Goal: Task Accomplishment & Management: Manage account settings

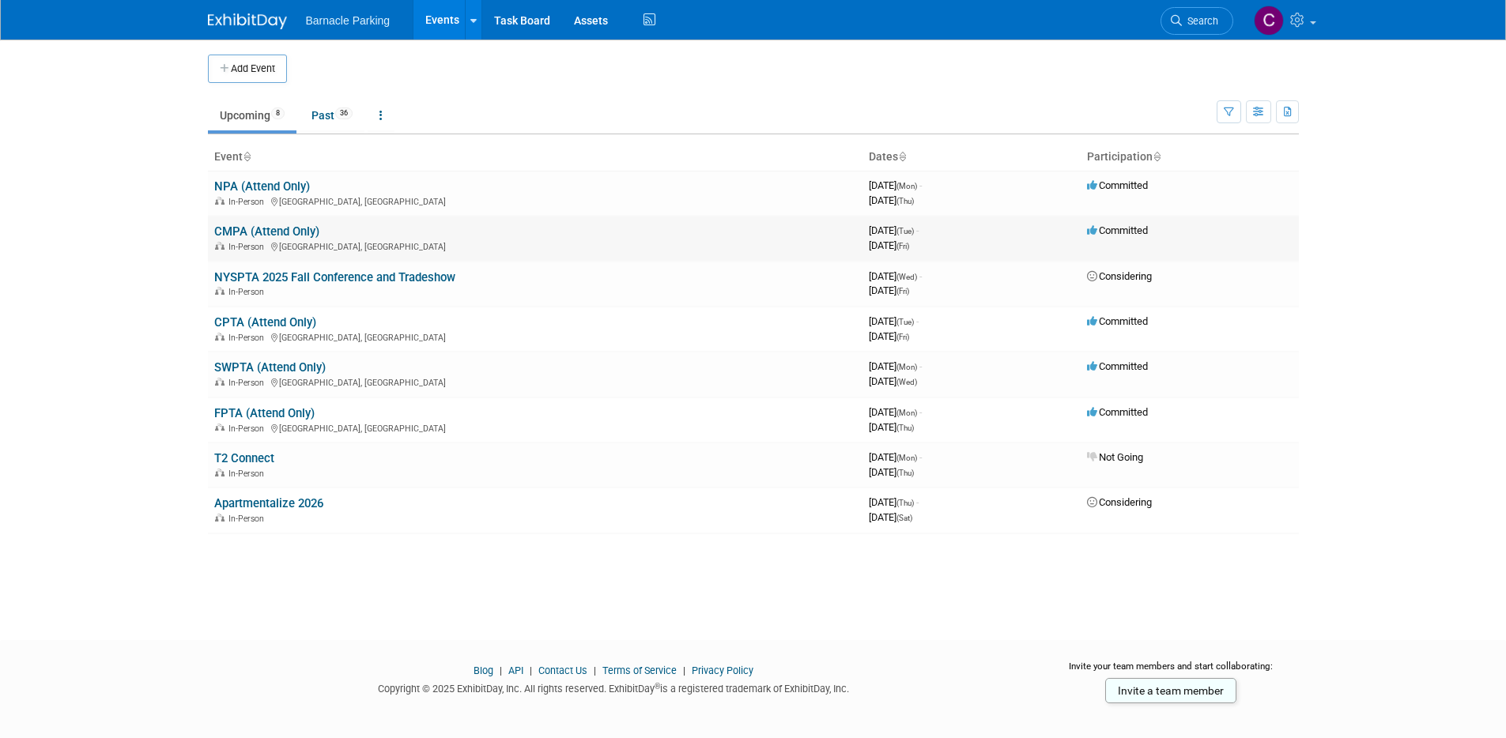
click at [250, 231] on link "CMPA (Attend Only)" at bounding box center [266, 231] width 105 height 14
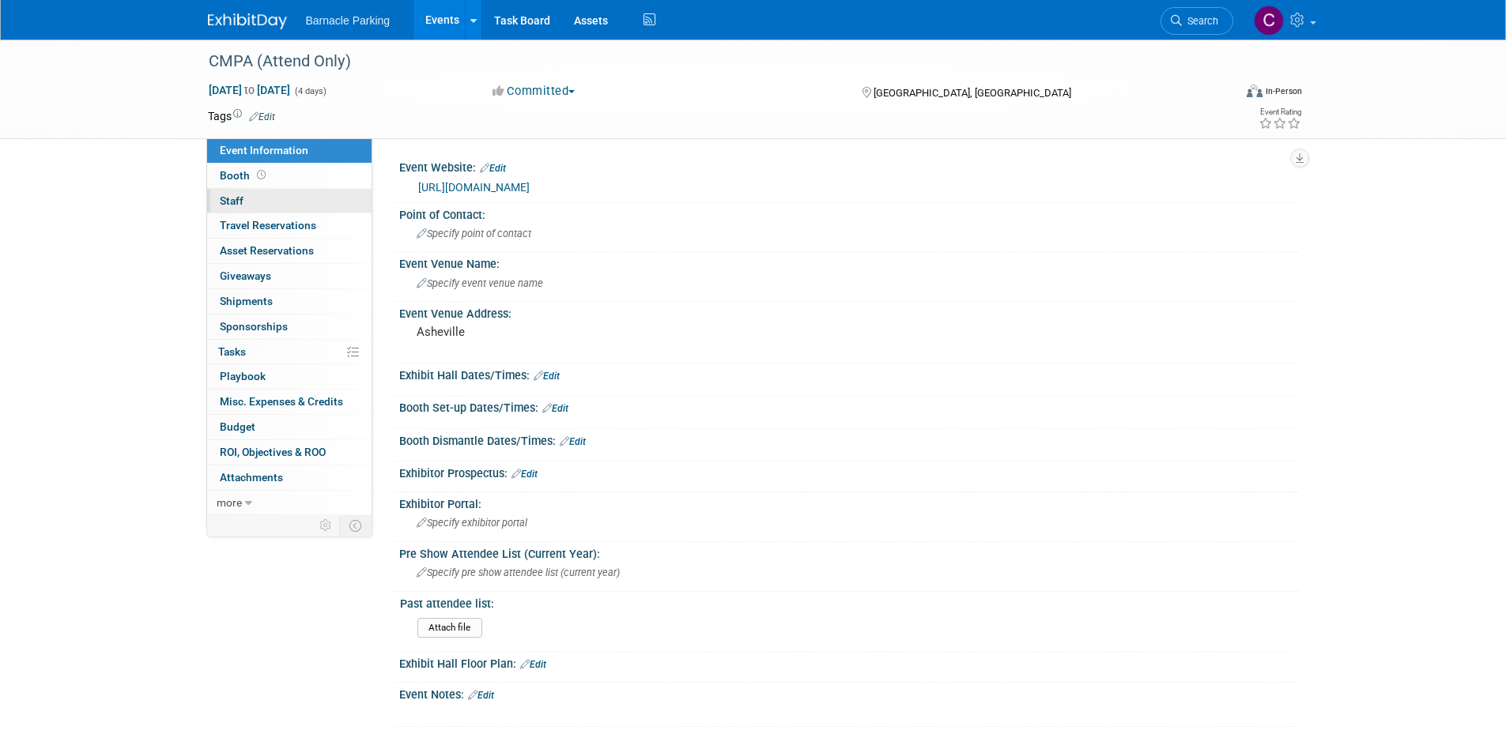
click at [268, 200] on link "0 Staff 0" at bounding box center [289, 201] width 164 height 25
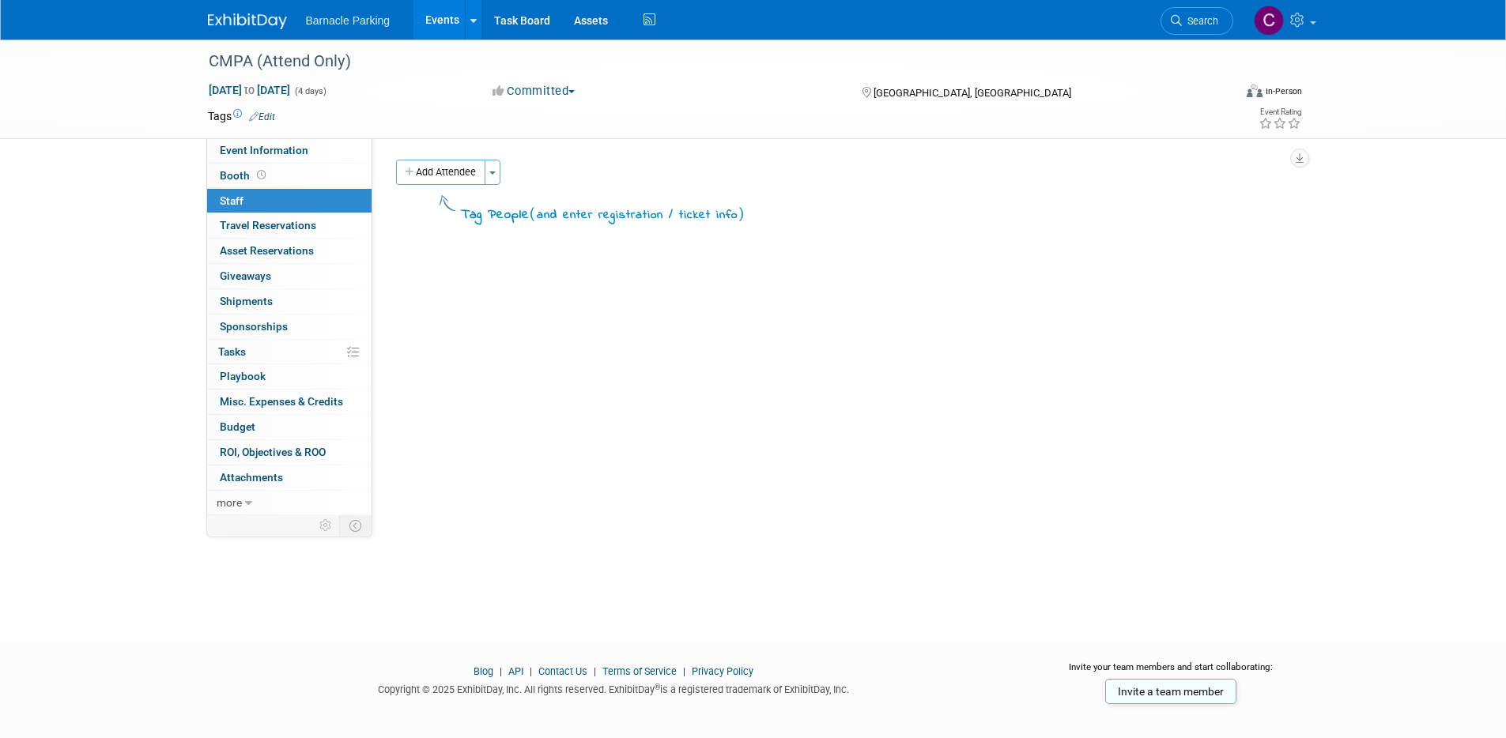
click at [449, 13] on link "Events" at bounding box center [442, 20] width 58 height 40
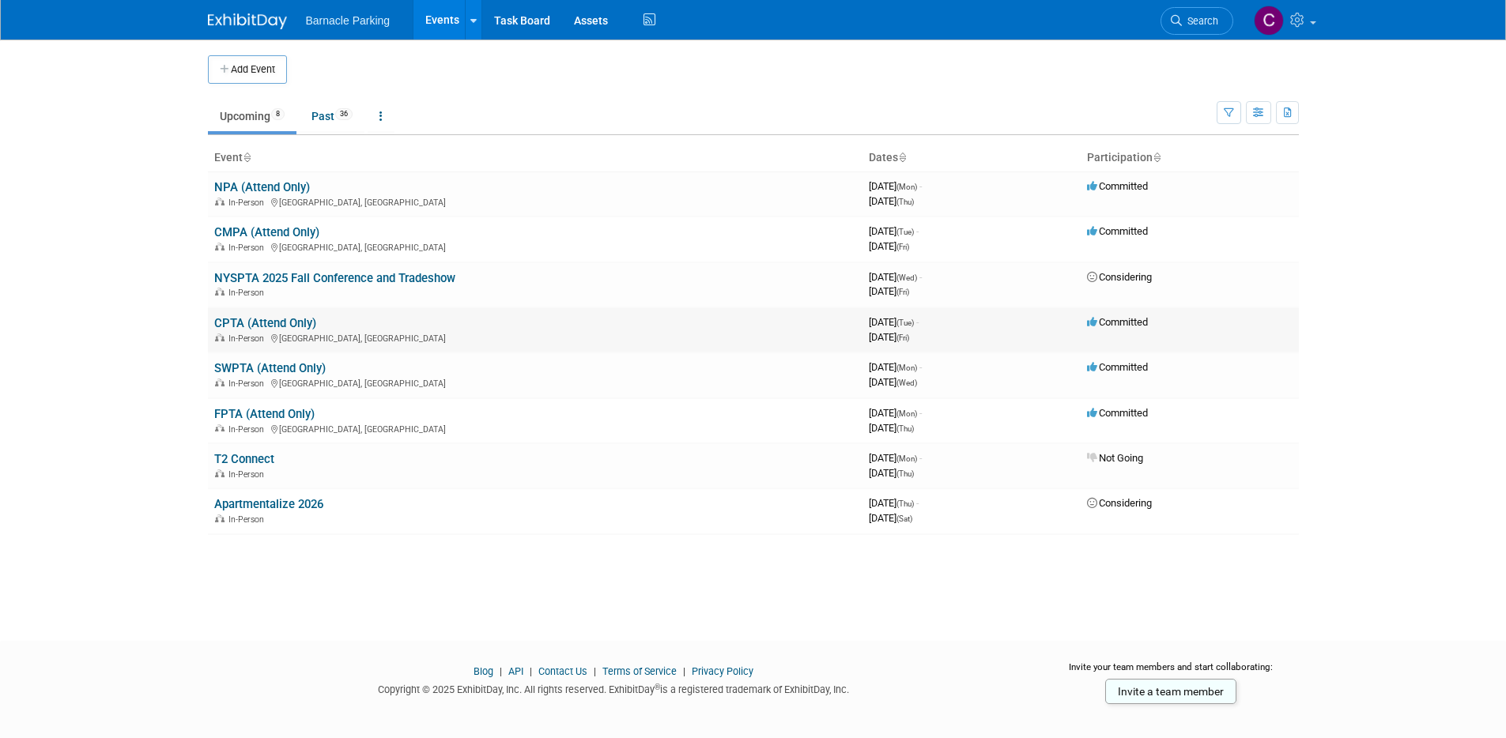
click at [267, 320] on link "CPTA (Attend Only)" at bounding box center [265, 323] width 102 height 14
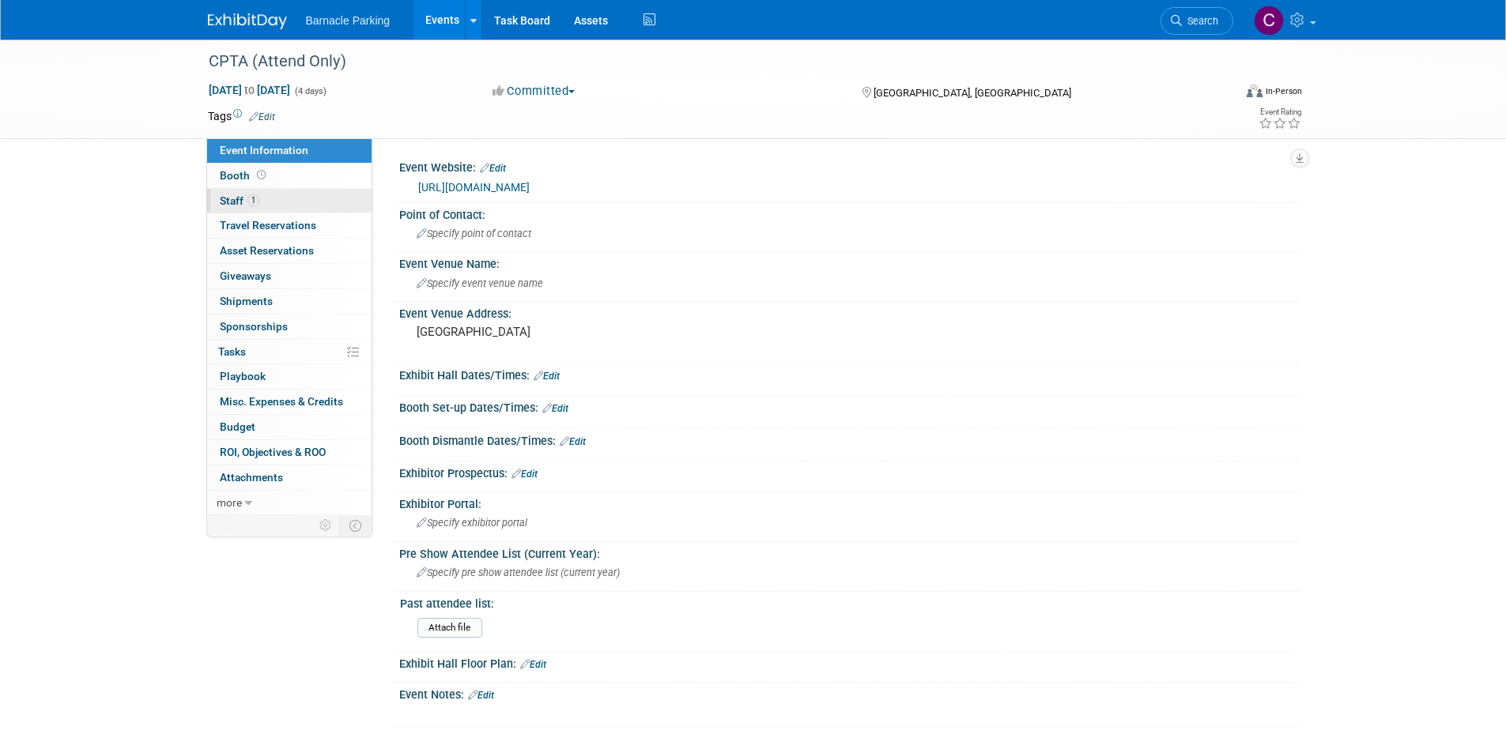
click at [227, 197] on span "Staff 1" at bounding box center [240, 200] width 40 height 13
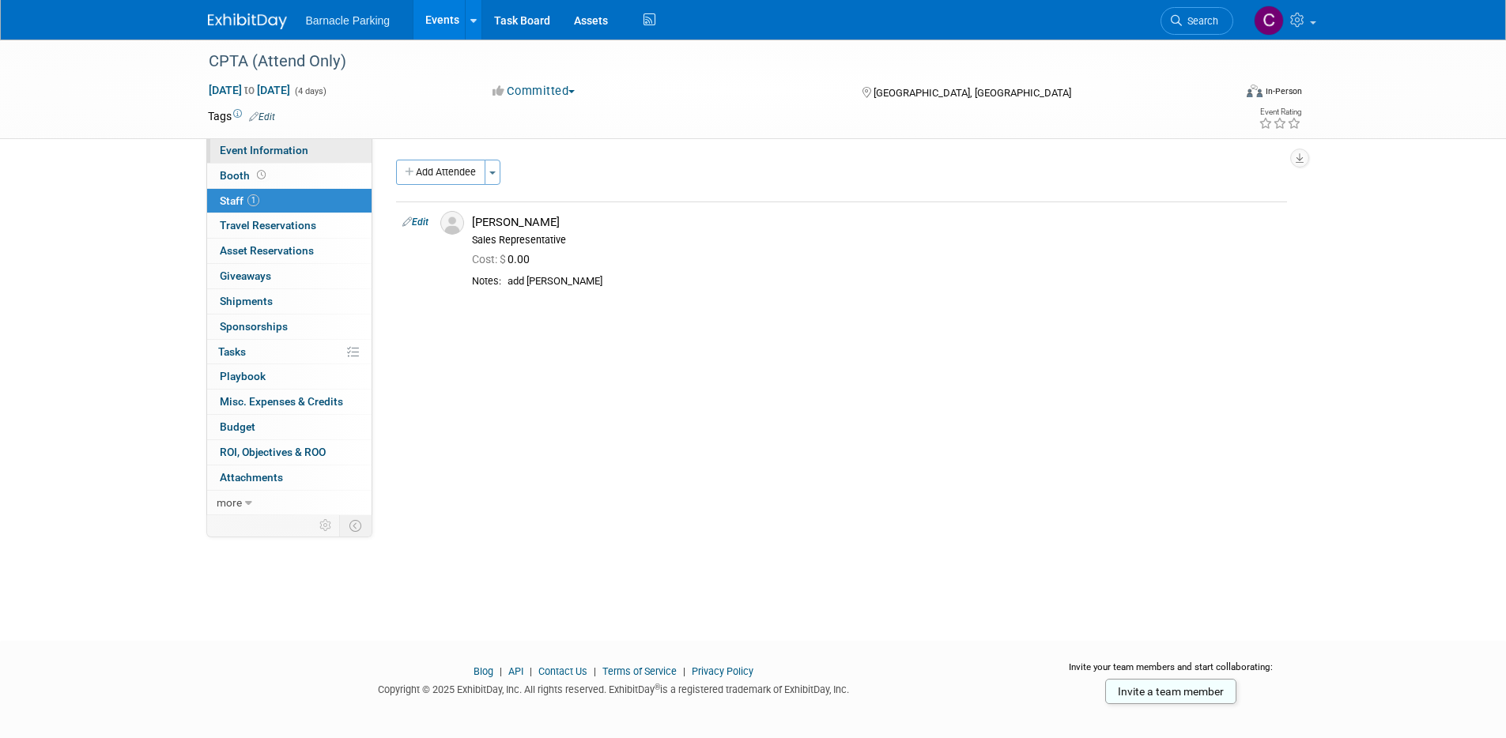
click at [257, 152] on span "Event Information" at bounding box center [264, 150] width 89 height 13
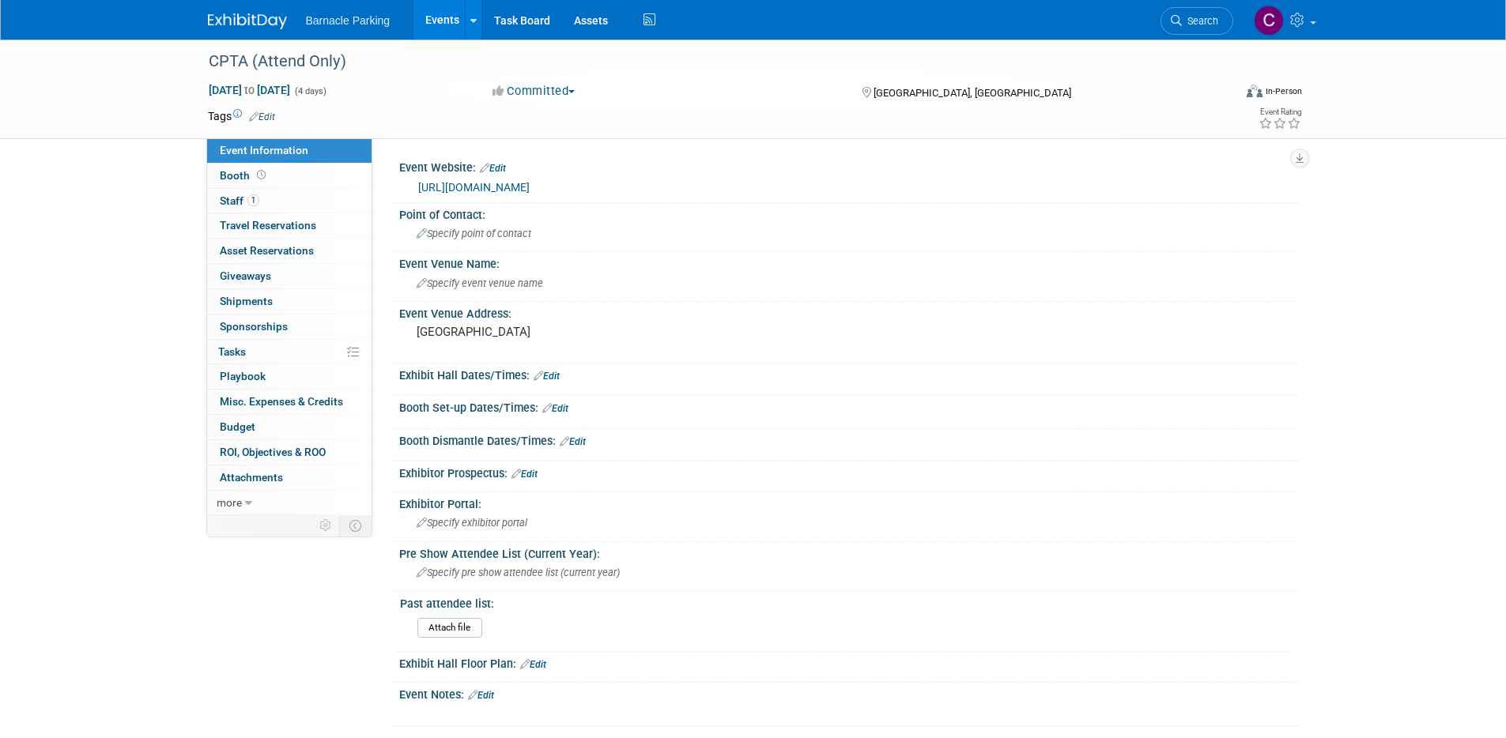
click at [510, 186] on link "https://www.cptaonline.org/conference/" at bounding box center [473, 187] width 111 height 13
click at [438, 23] on link "Events" at bounding box center [442, 20] width 58 height 40
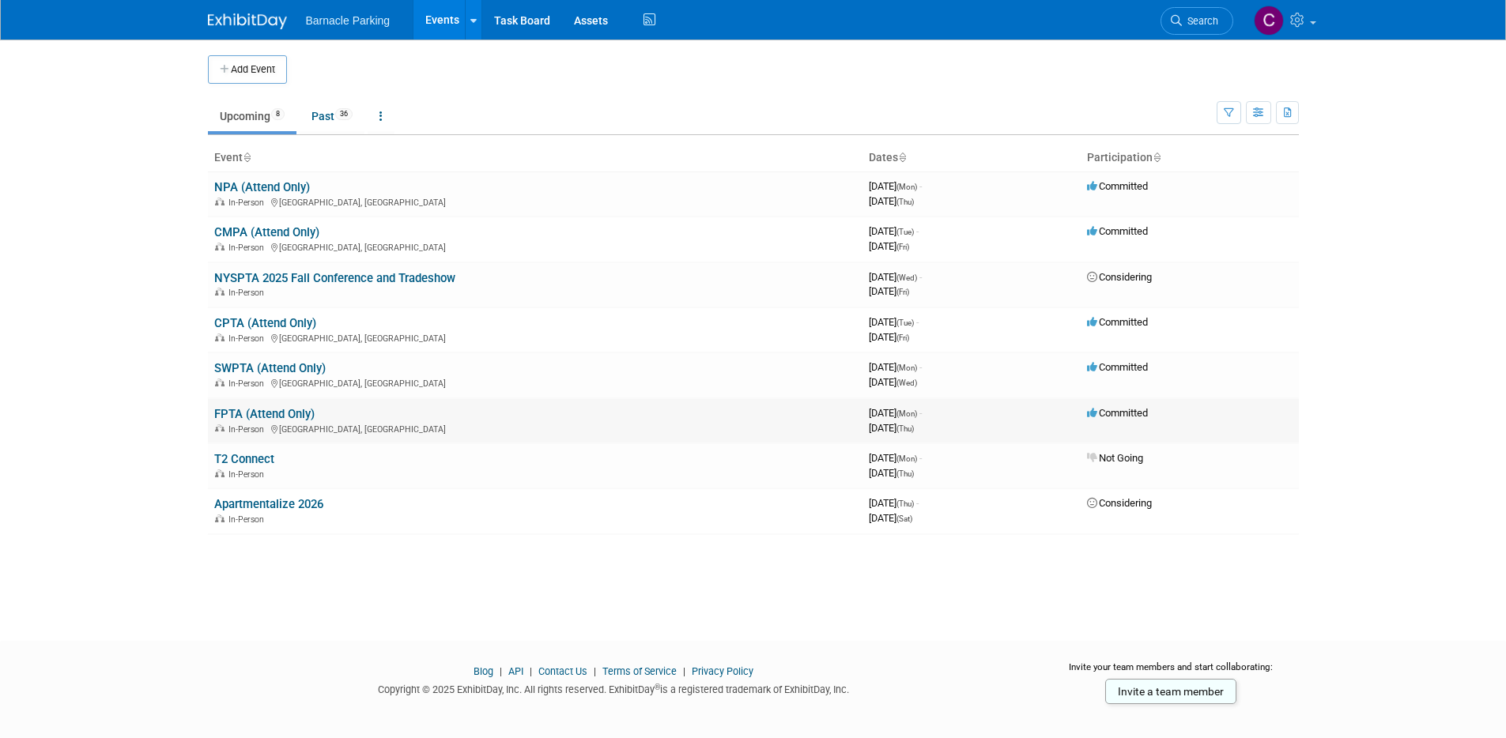
click at [283, 411] on link "FPTA (Attend Only)" at bounding box center [264, 414] width 100 height 14
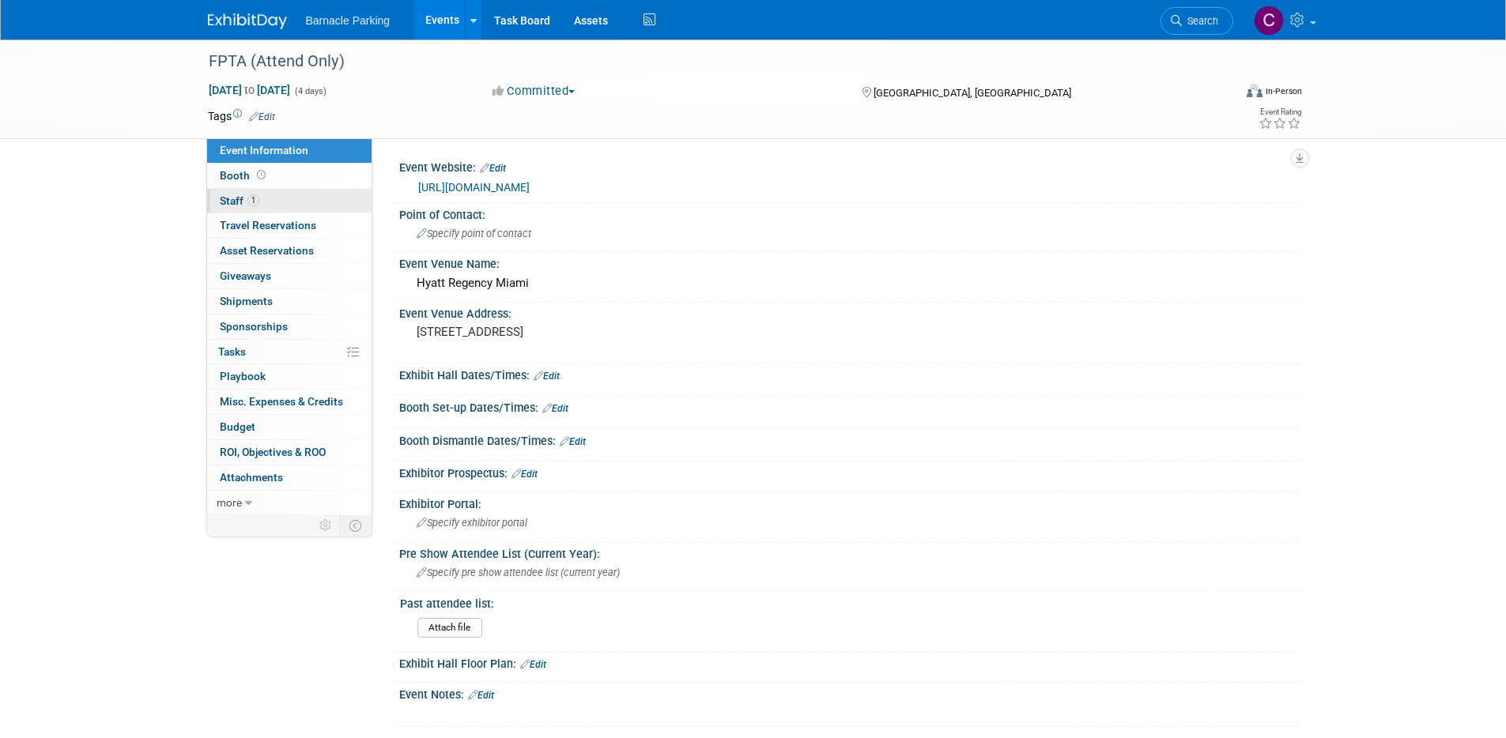
click at [243, 197] on span "Staff 1" at bounding box center [240, 200] width 40 height 13
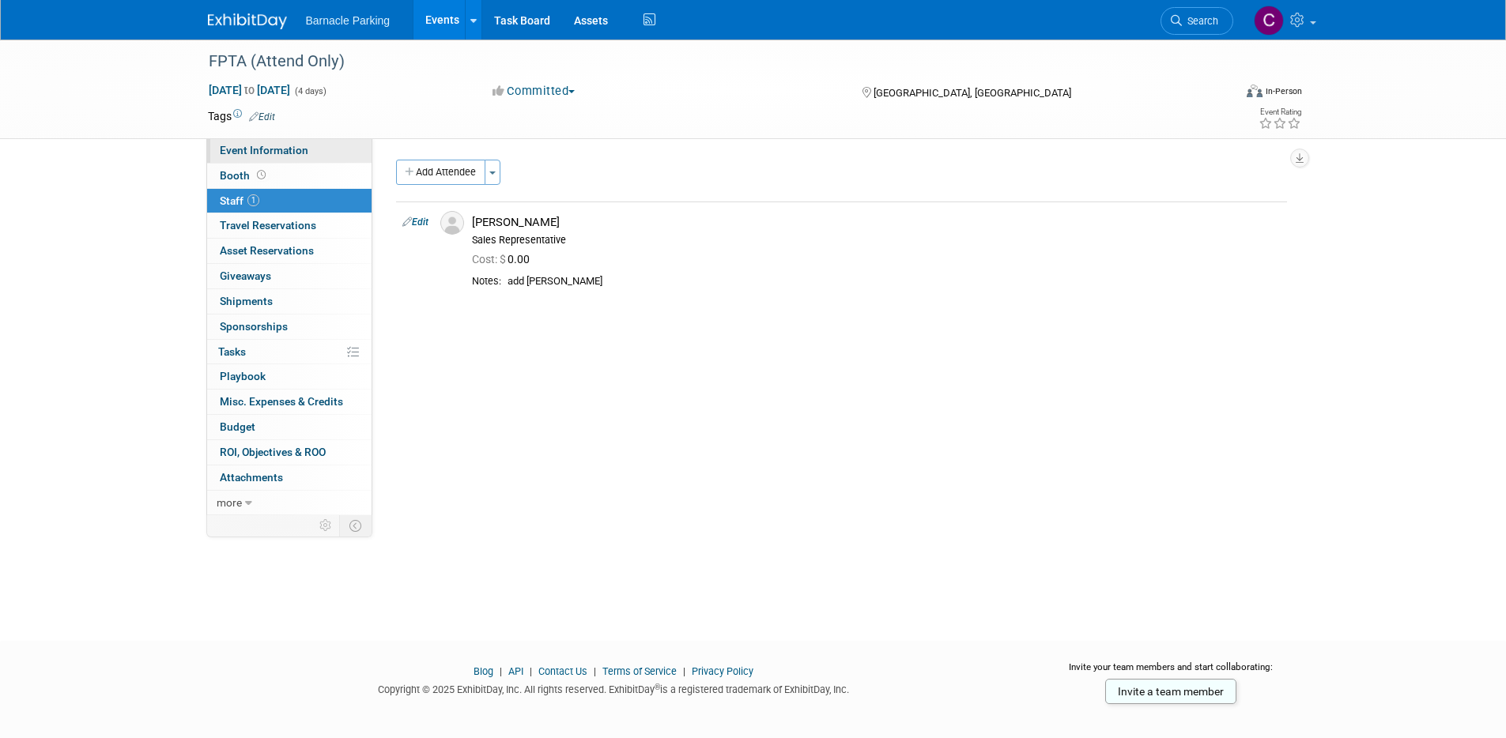
click at [256, 144] on span "Event Information" at bounding box center [264, 150] width 89 height 13
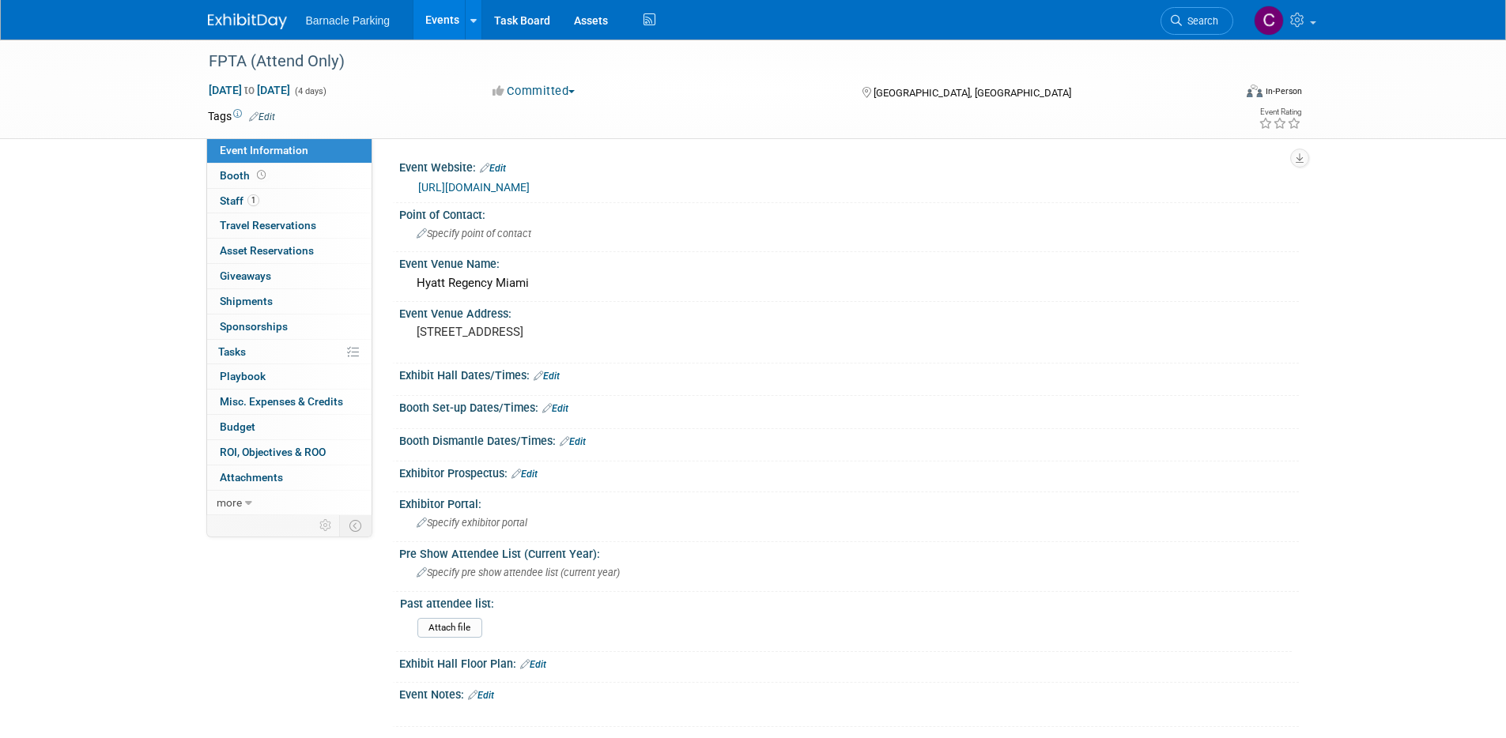
click at [530, 191] on link "[URL][DOMAIN_NAME]" at bounding box center [473, 187] width 111 height 13
click at [442, 23] on link "Events" at bounding box center [442, 20] width 58 height 40
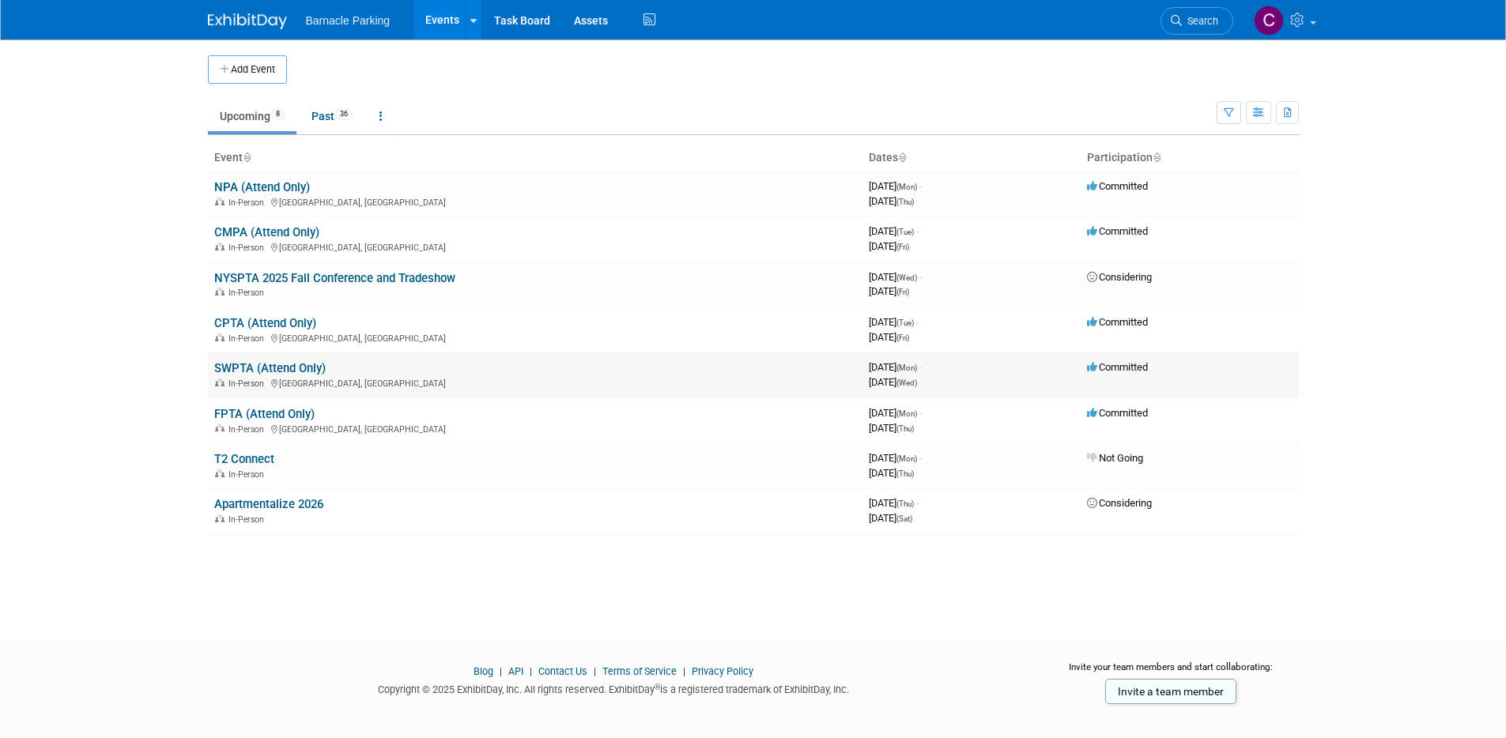
click at [290, 372] on link "SWPTA (Attend Only)" at bounding box center [269, 368] width 111 height 14
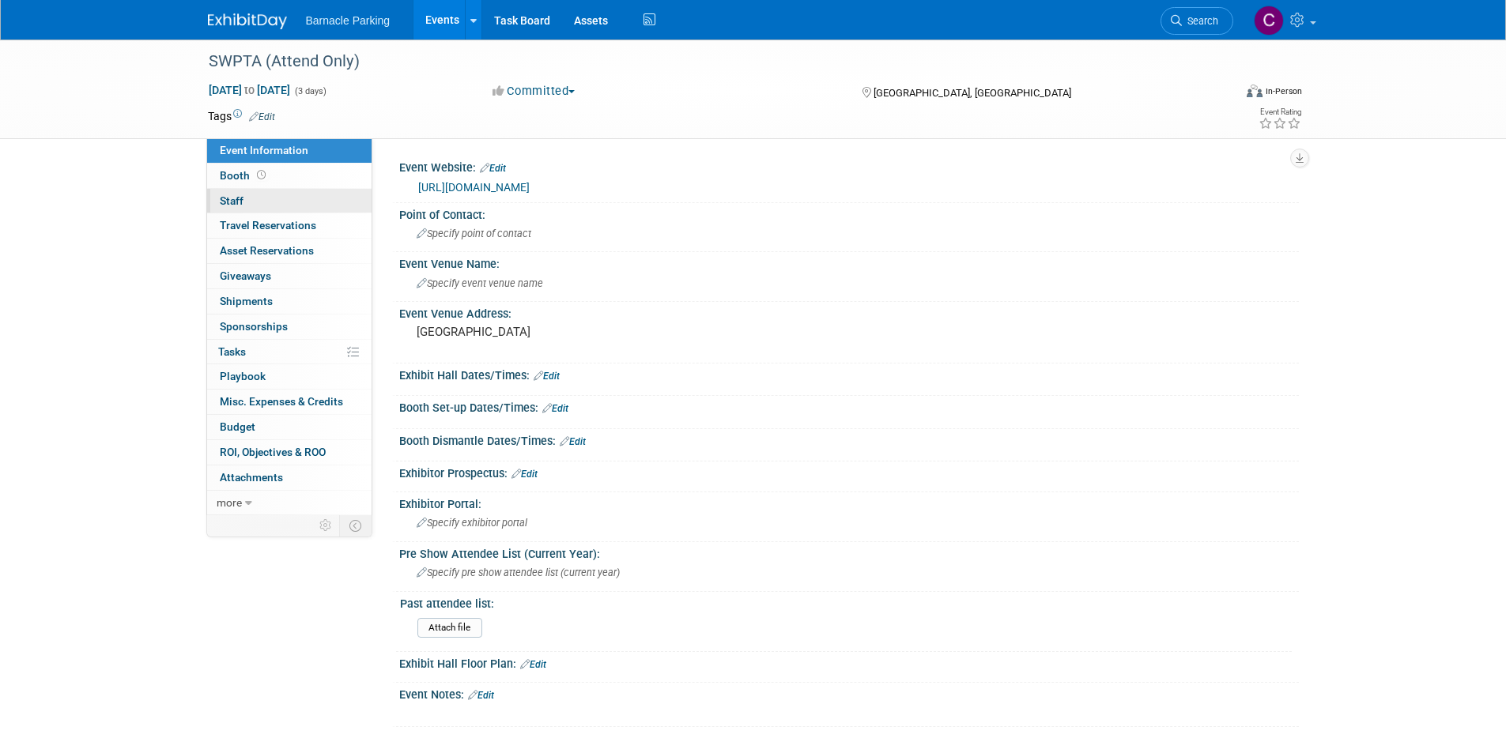
click at [247, 202] on link "0 Staff 0" at bounding box center [289, 201] width 164 height 25
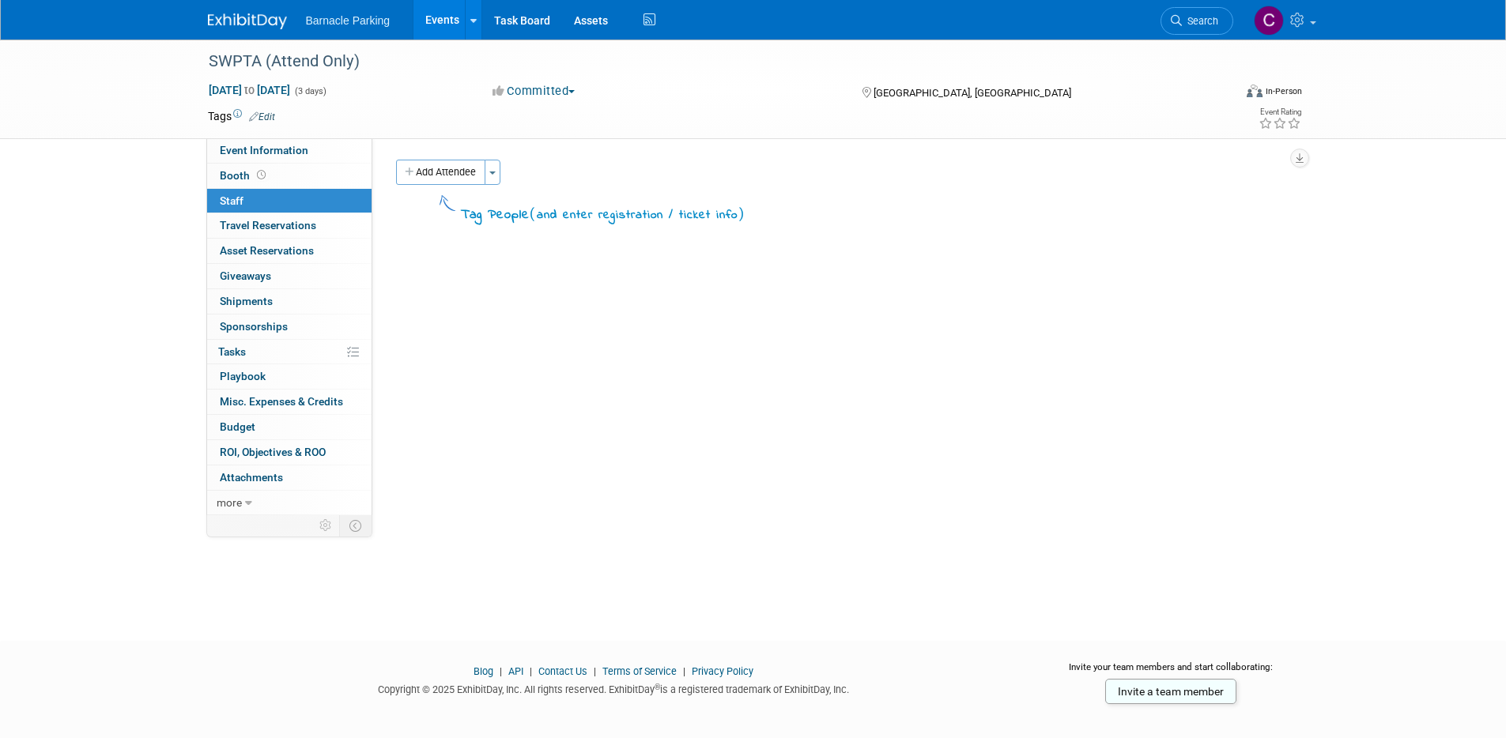
click at [445, 14] on link "Events" at bounding box center [442, 20] width 58 height 40
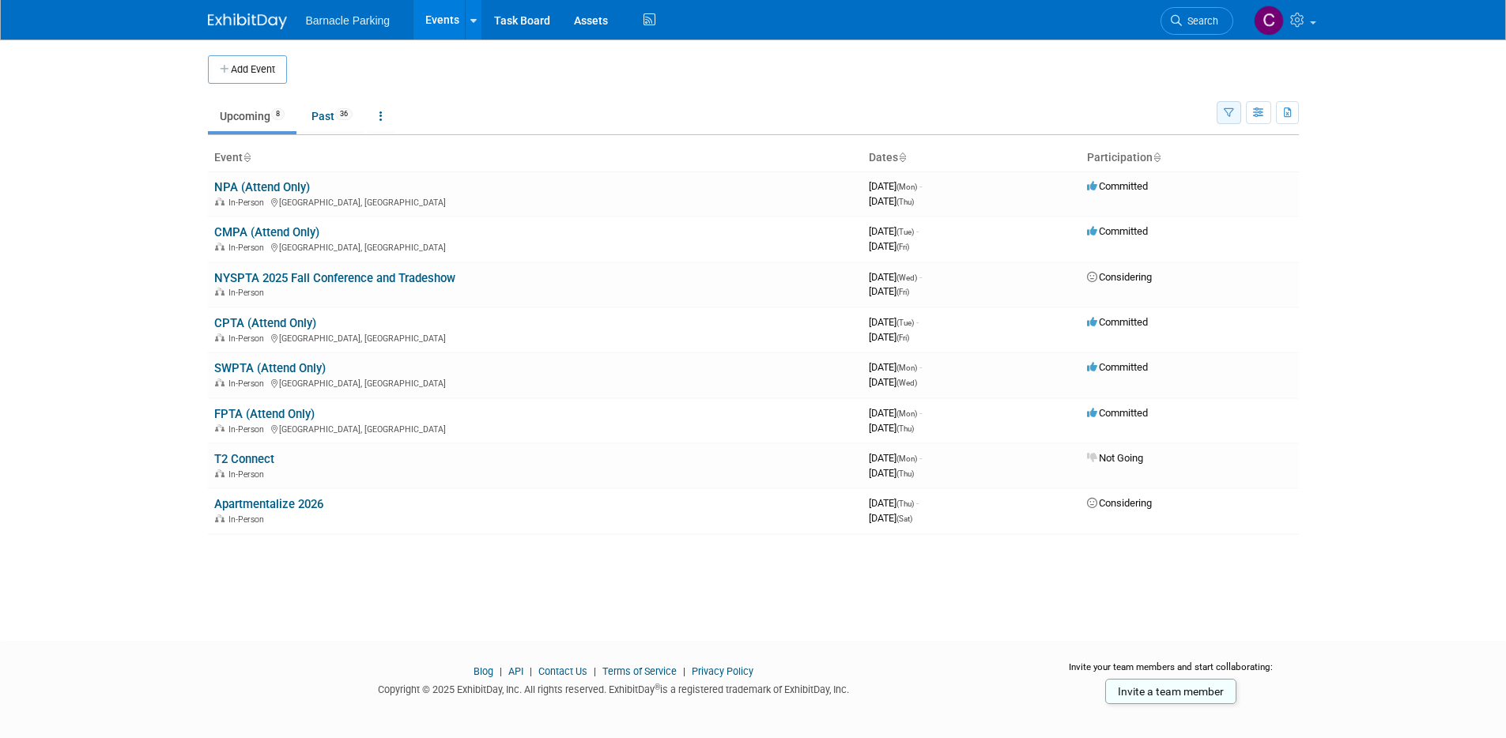
click at [1229, 113] on icon "button" at bounding box center [1229, 113] width 10 height 10
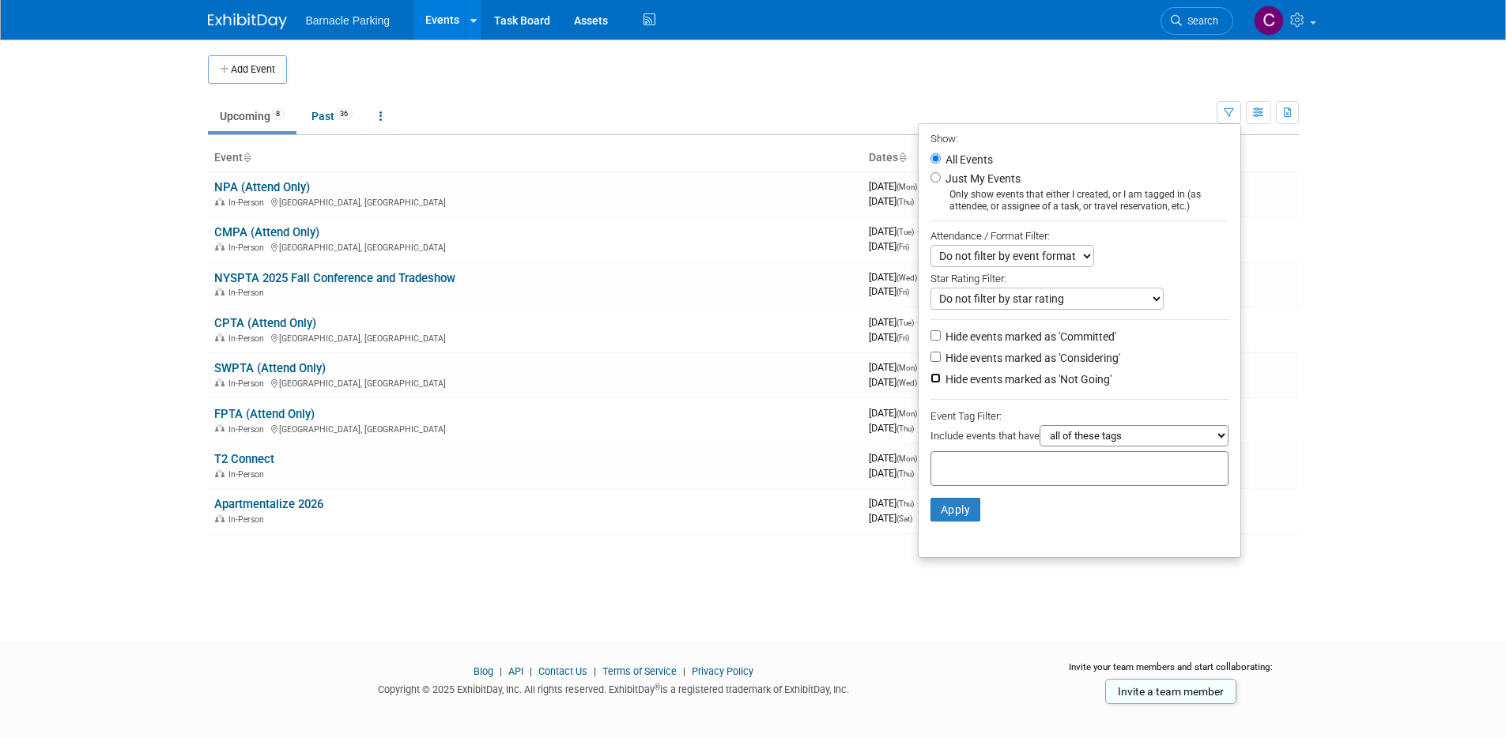
click at [930, 383] on input "Hide events marked as 'Not Going'" at bounding box center [935, 378] width 10 height 10
checkbox input "true"
click at [947, 513] on button "Apply" at bounding box center [955, 510] width 51 height 24
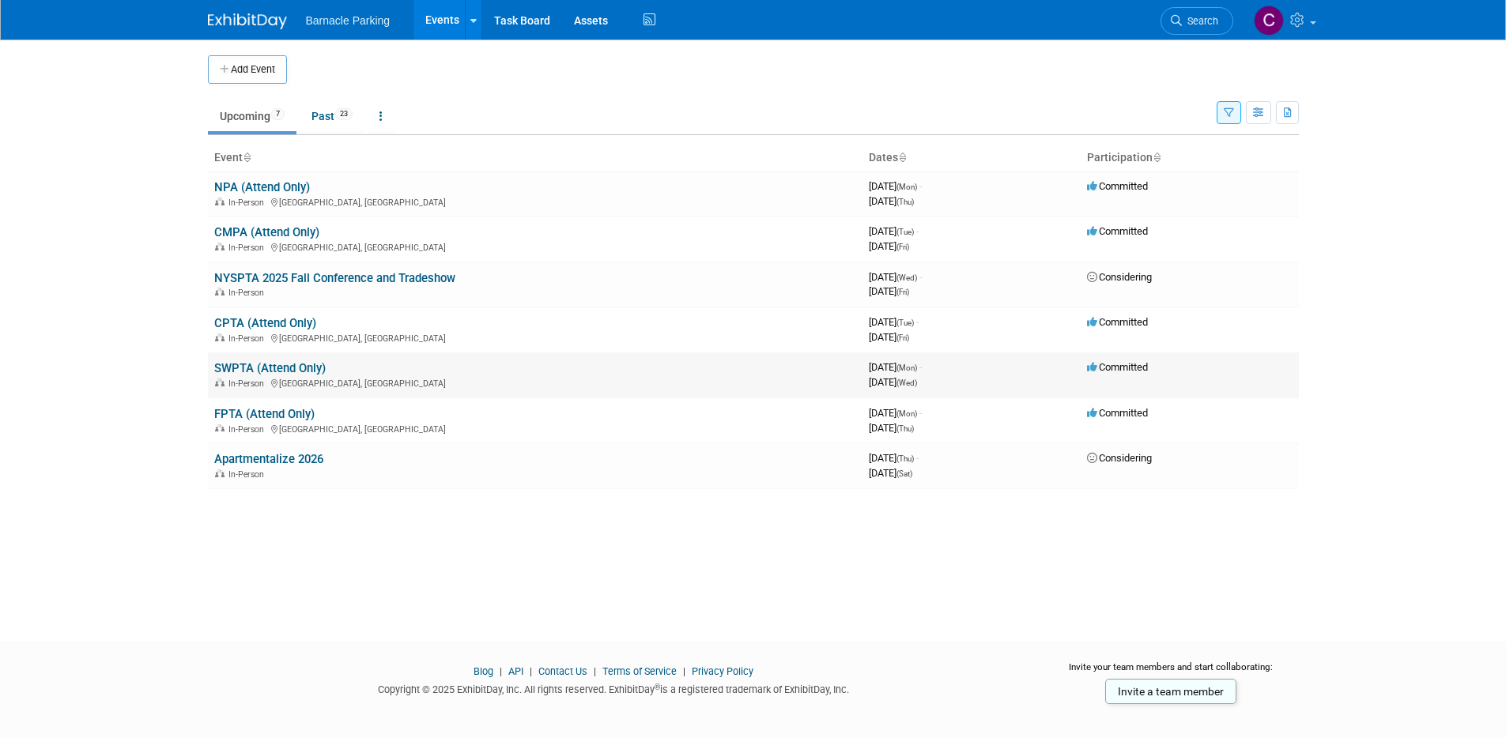
click at [248, 358] on td "SWPTA (Attend Only) In-Person [GEOGRAPHIC_DATA], [GEOGRAPHIC_DATA]" at bounding box center [535, 375] width 655 height 45
click at [248, 365] on link "SWPTA (Attend Only)" at bounding box center [269, 368] width 111 height 14
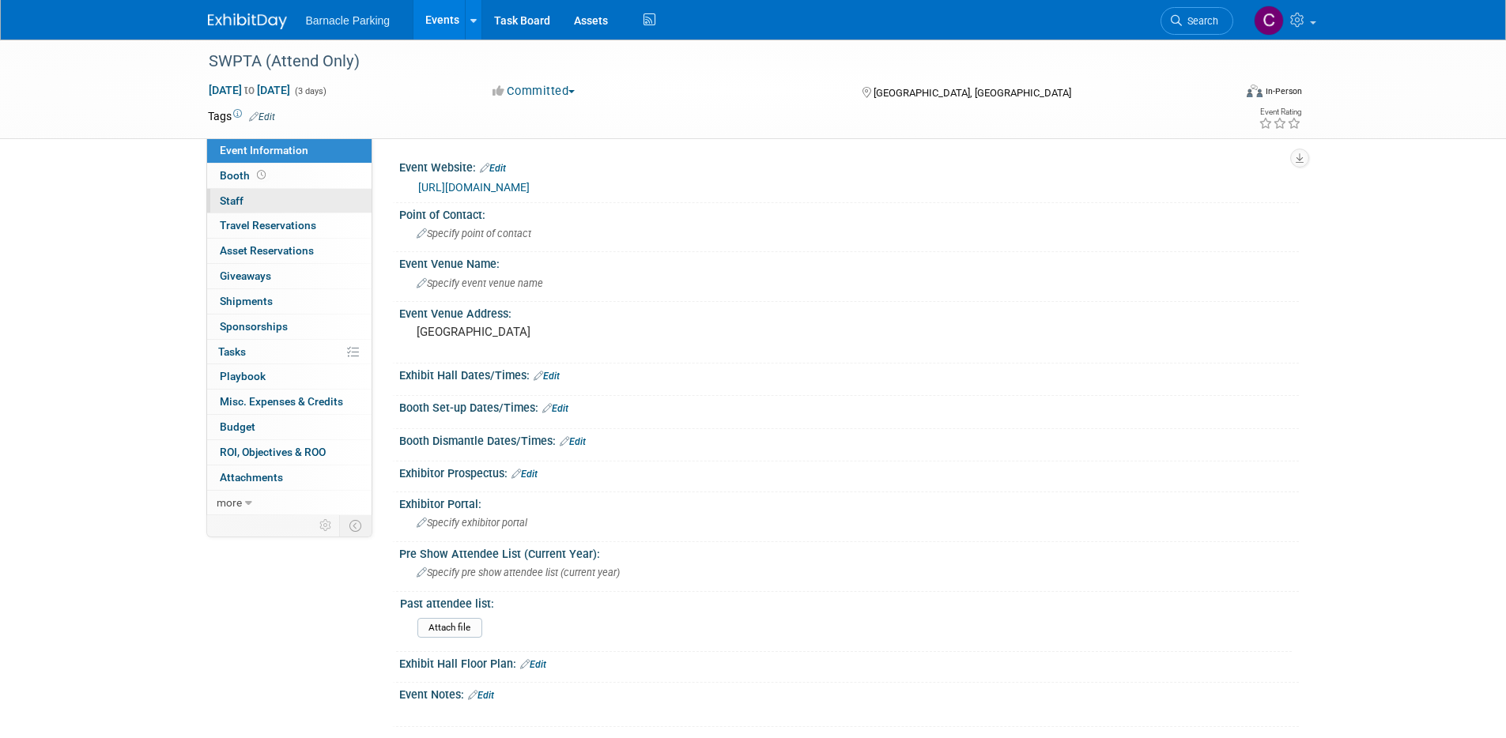
click at [239, 202] on span "Staff 0" at bounding box center [232, 200] width 24 height 13
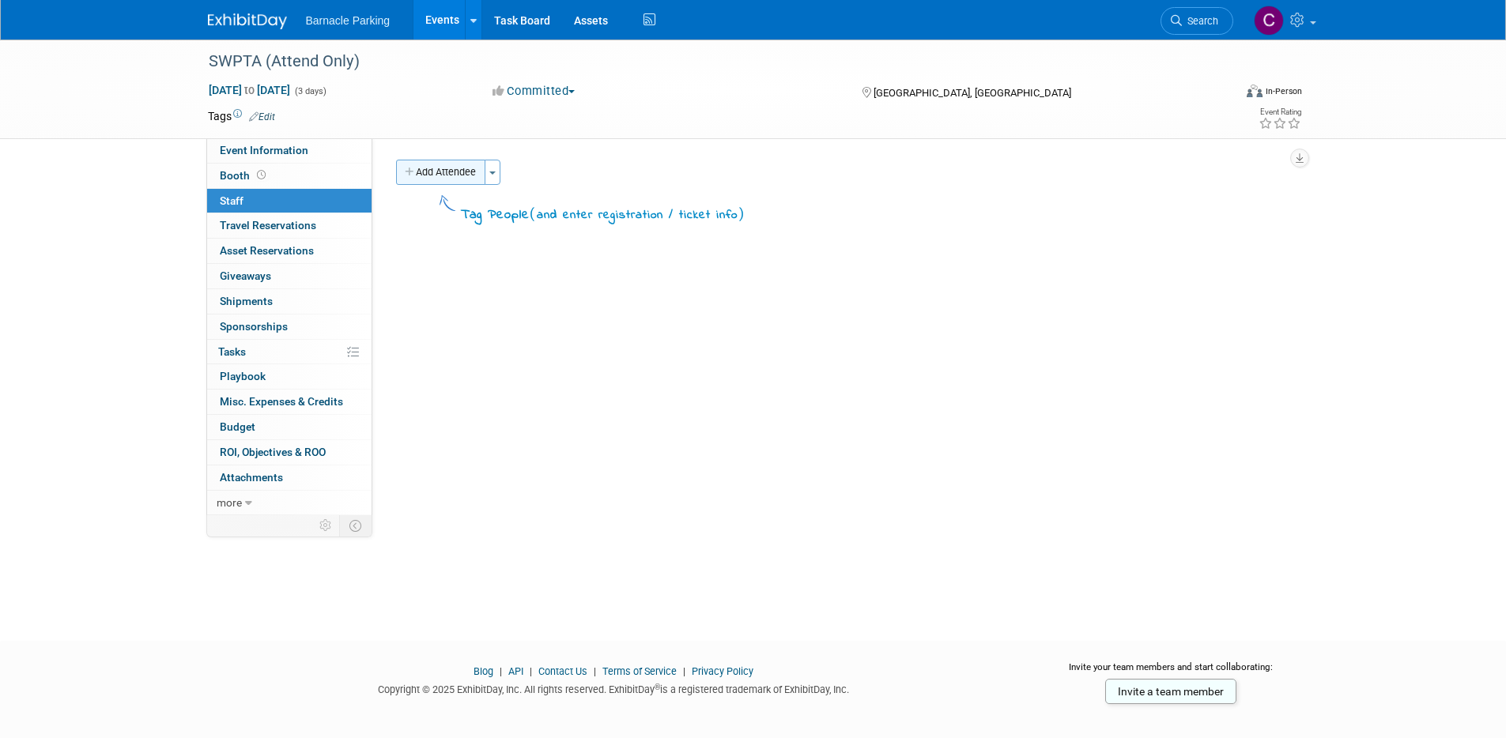
click at [435, 170] on button "Add Attendee" at bounding box center [440, 172] width 89 height 25
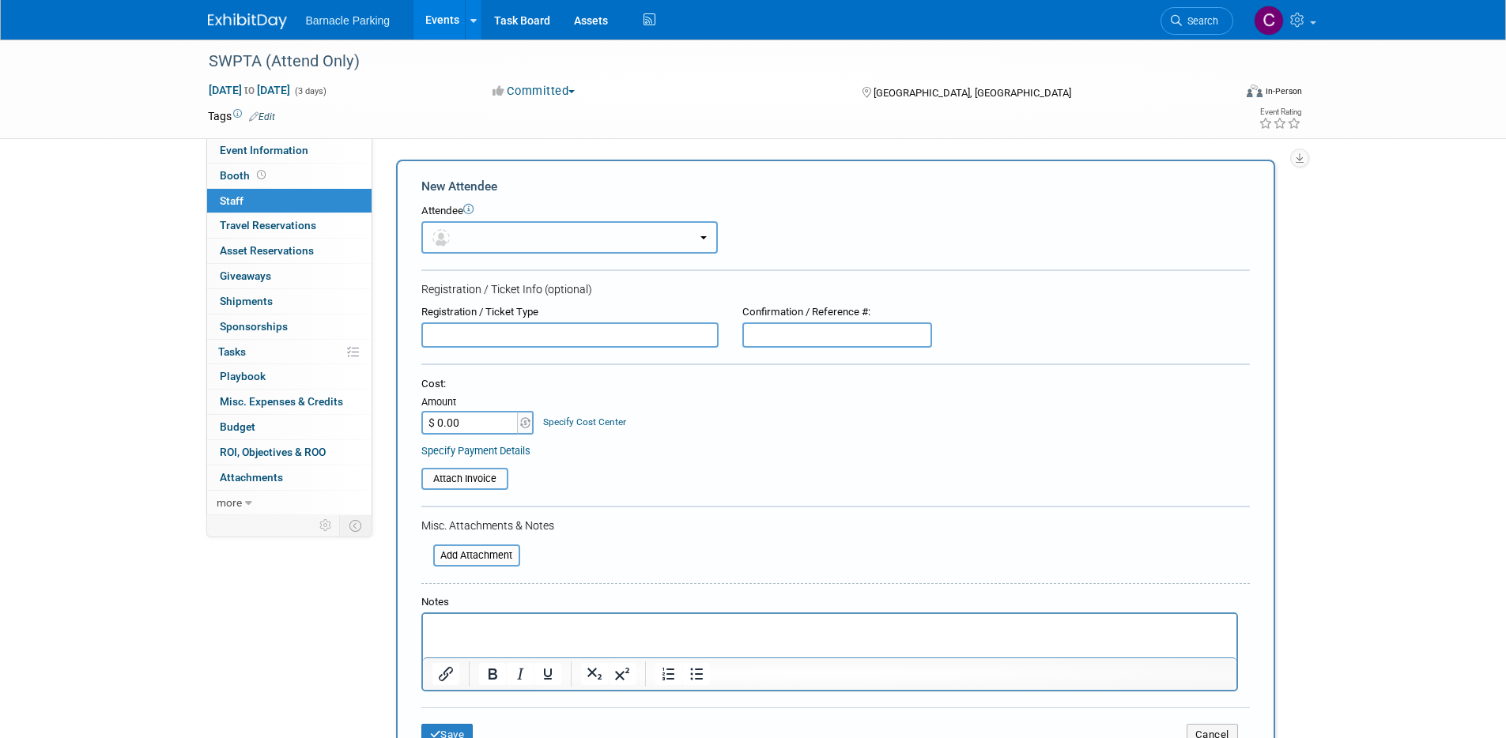
click at [529, 249] on button "button" at bounding box center [569, 237] width 296 height 32
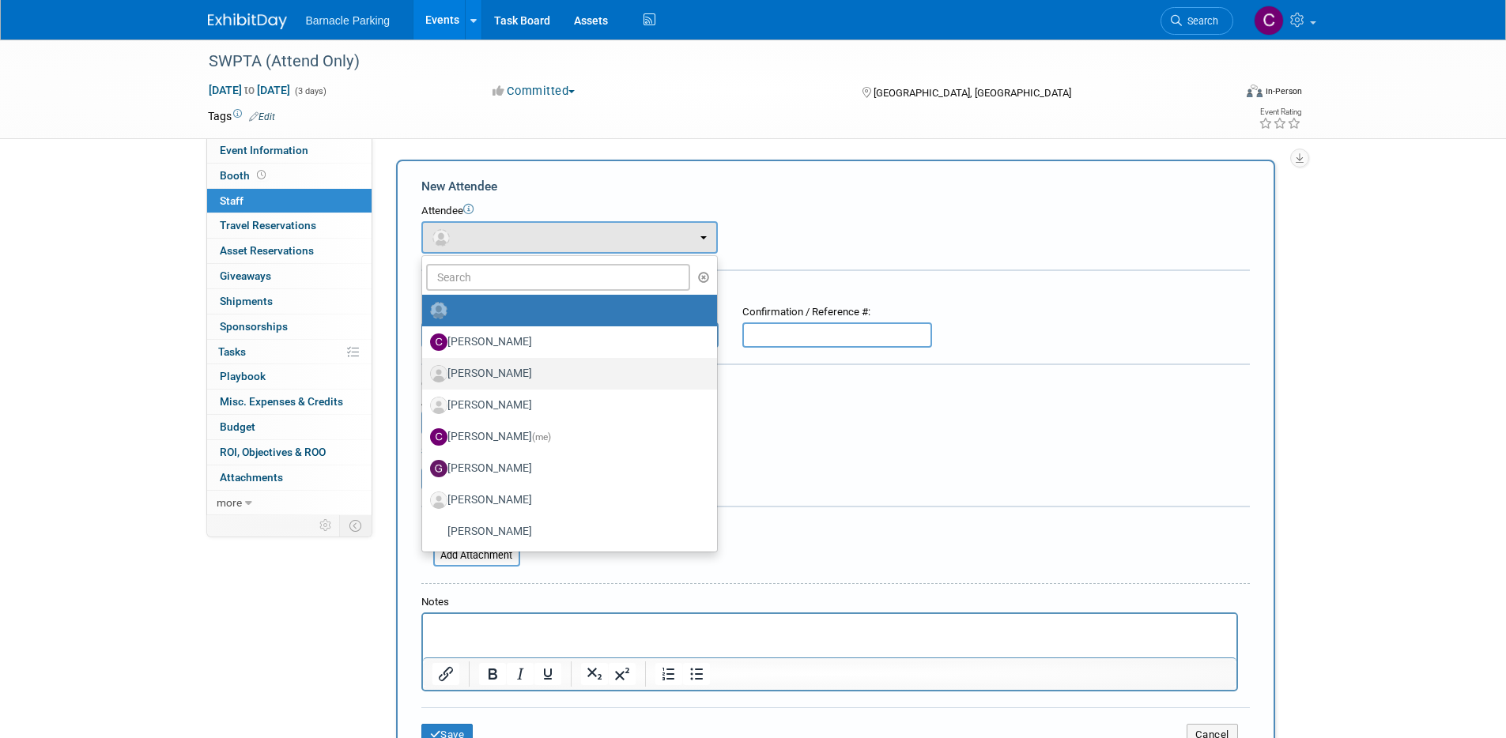
click at [548, 380] on label "[PERSON_NAME]" at bounding box center [565, 373] width 271 height 25
click at [424, 377] on input "[PERSON_NAME]" at bounding box center [419, 372] width 10 height 10
select select "179bf20d-bce0-4608-91af-55289dba5c0b"
select select "4"
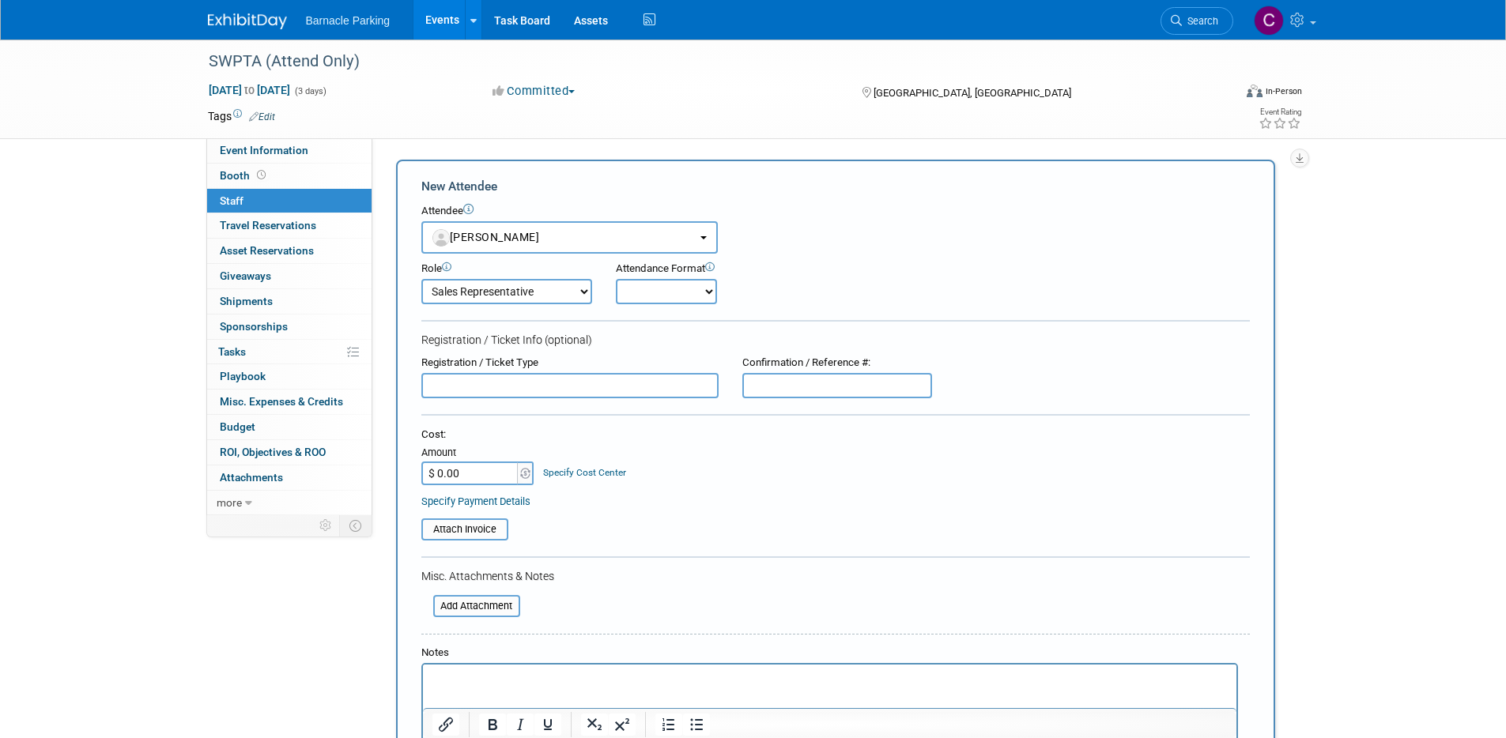
click at [517, 687] on html at bounding box center [828, 676] width 813 height 22
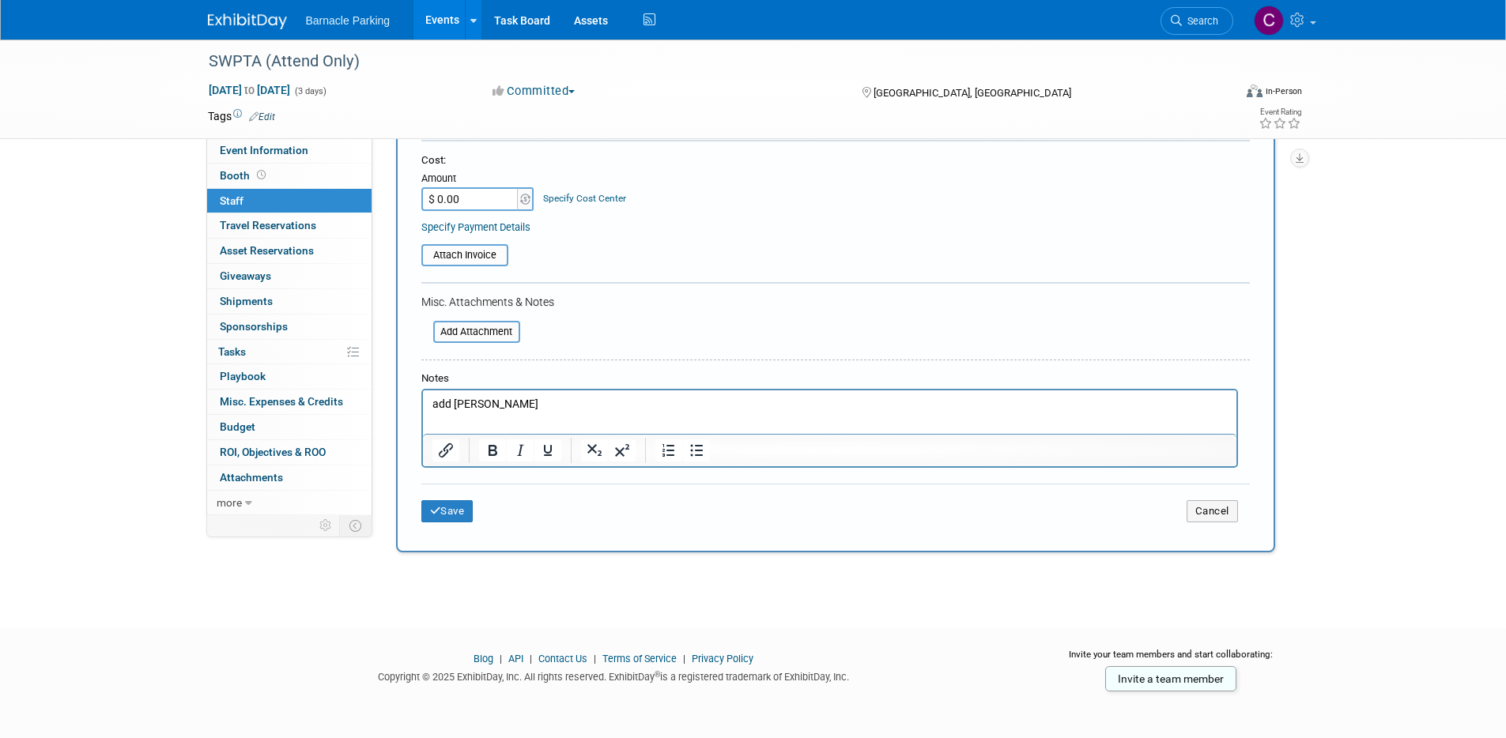
scroll to position [275, 0]
click at [461, 510] on button "Save" at bounding box center [447, 511] width 52 height 22
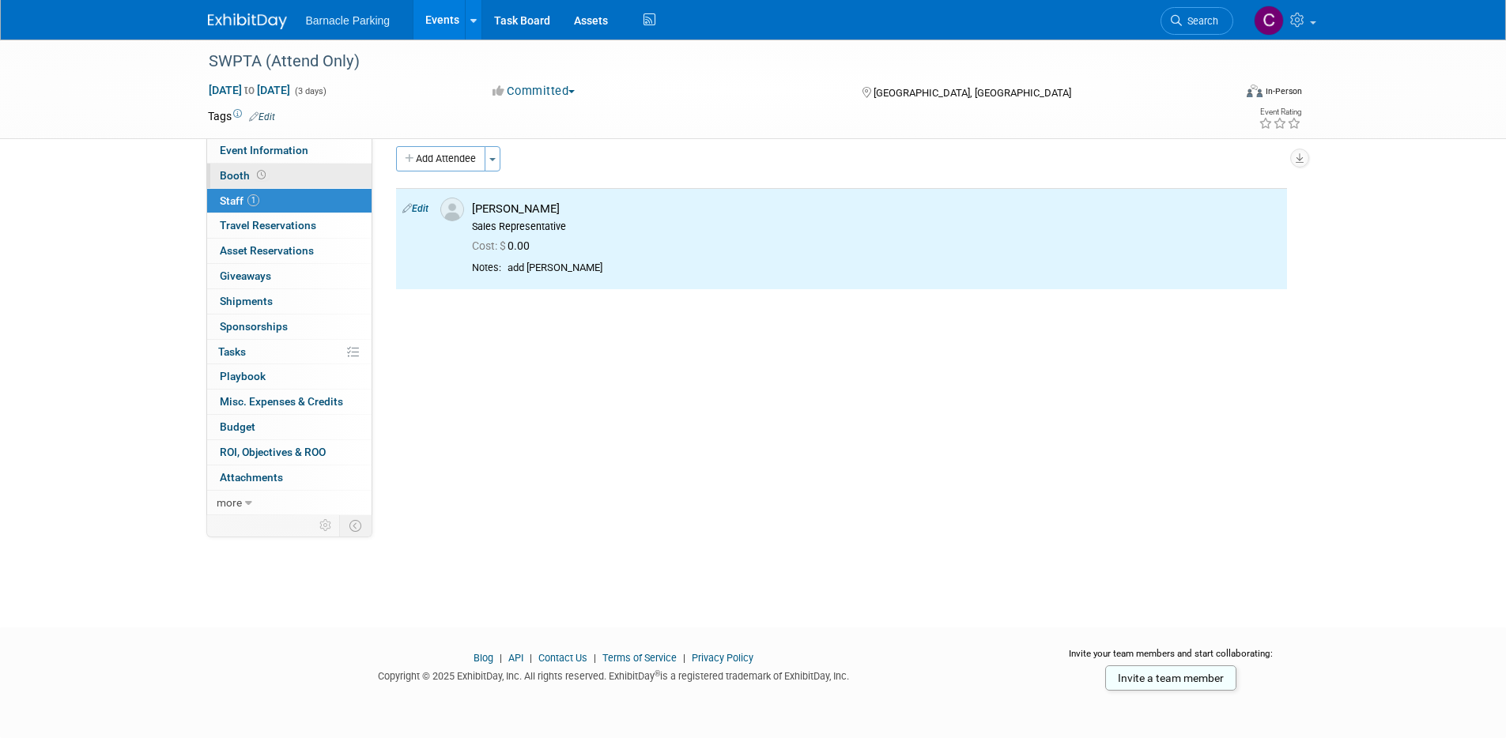
scroll to position [0, 0]
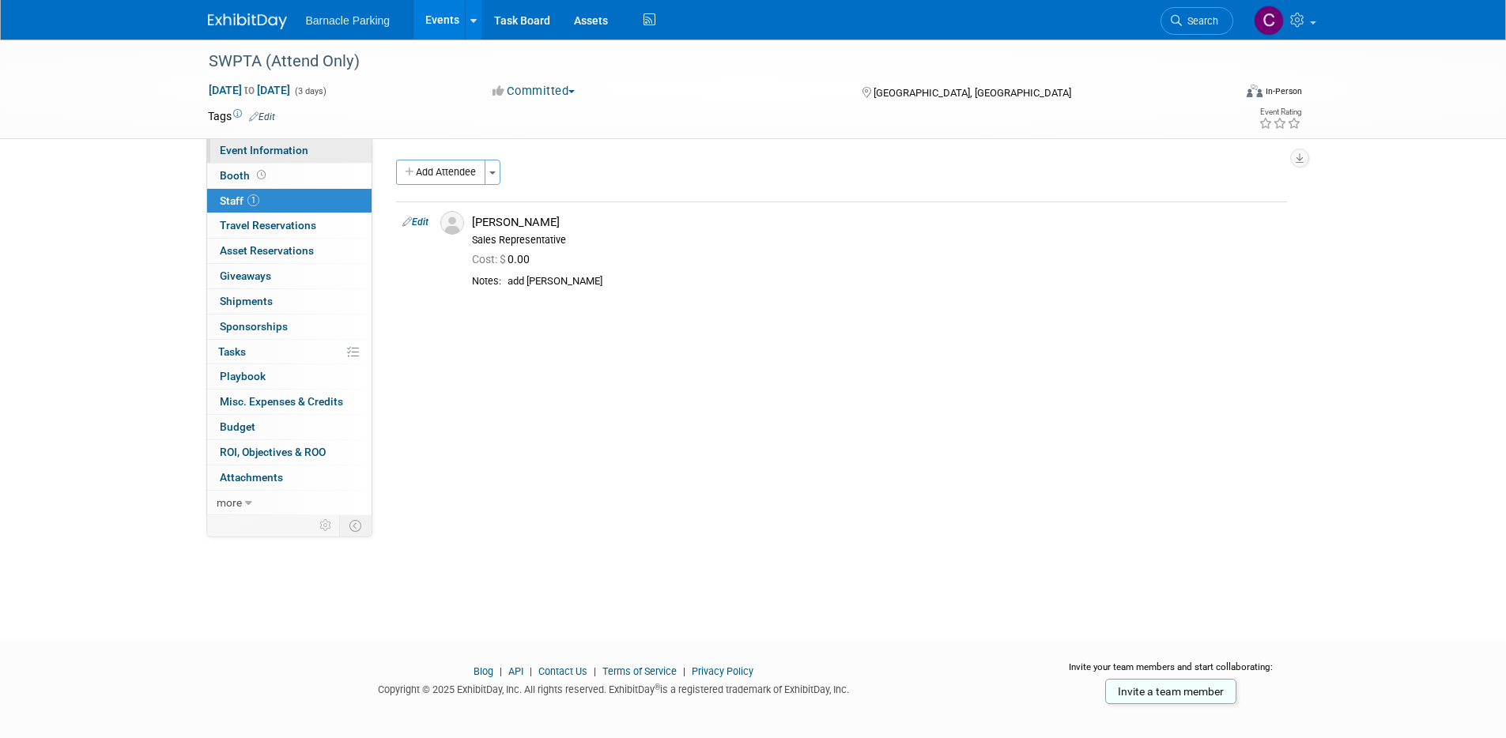
click at [272, 144] on span "Event Information" at bounding box center [264, 150] width 89 height 13
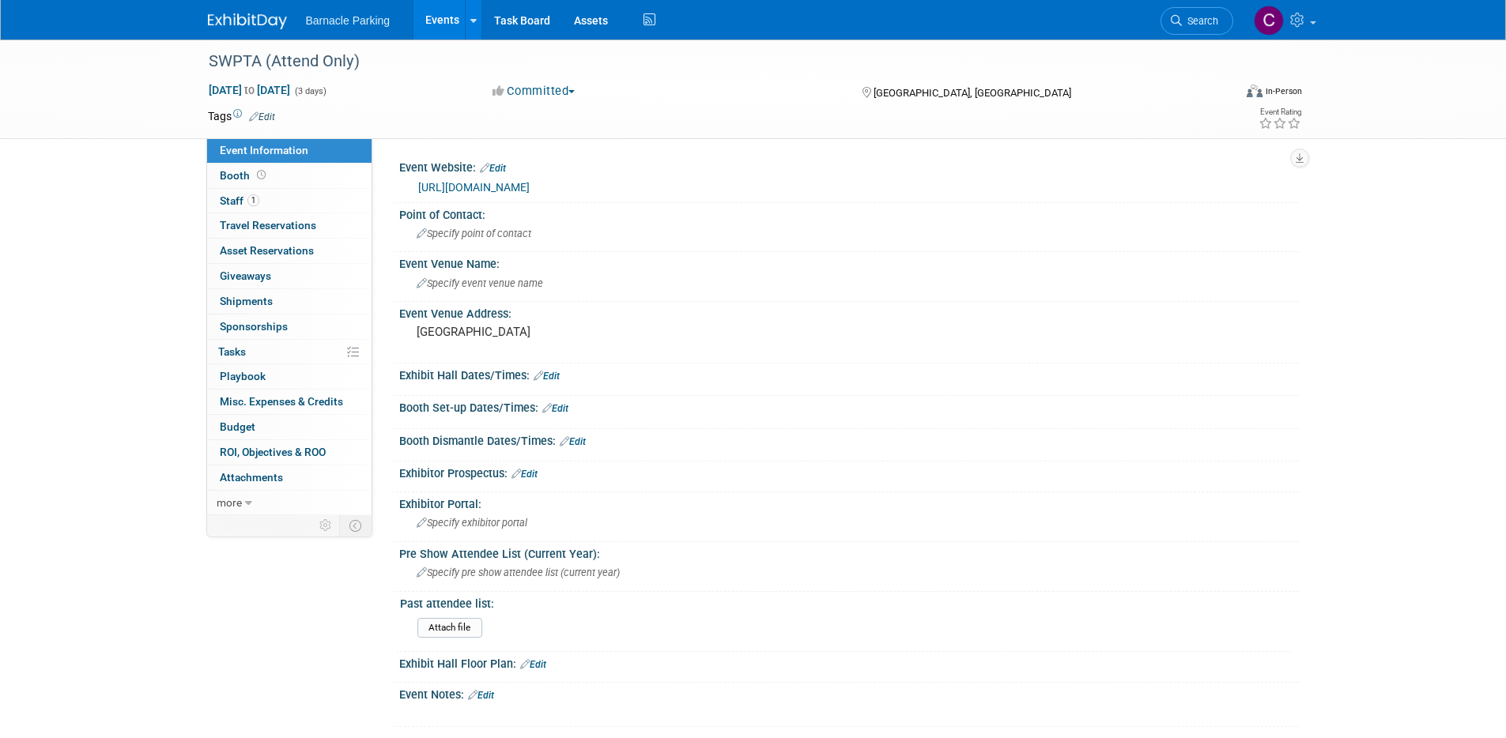
click at [483, 190] on link "[URL][DOMAIN_NAME]" at bounding box center [473, 187] width 111 height 13
